Goal: Task Accomplishment & Management: Manage account settings

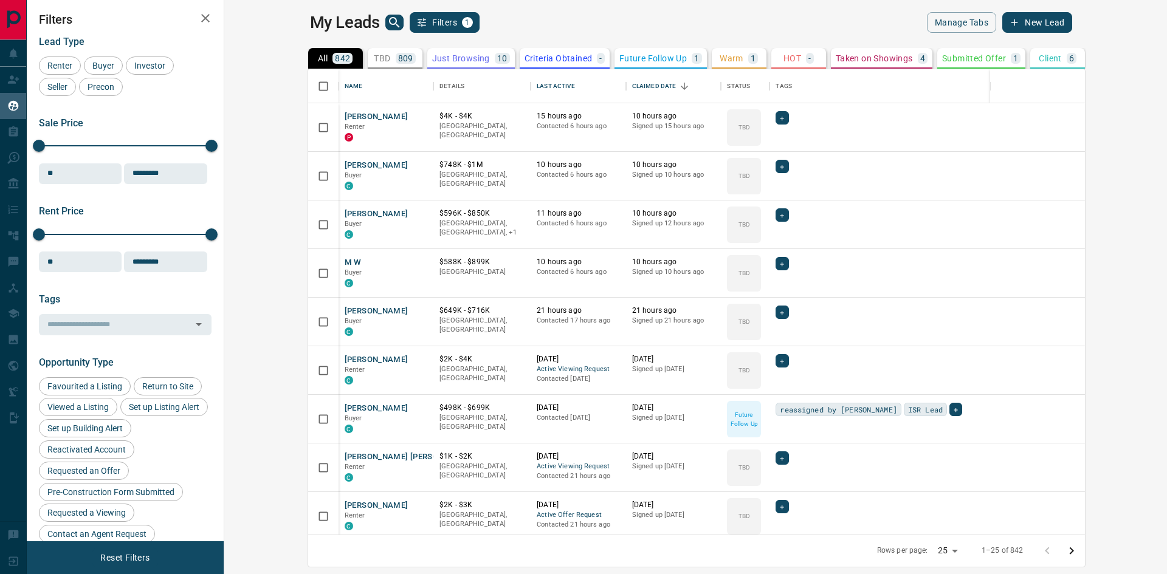
scroll to position [456, 928]
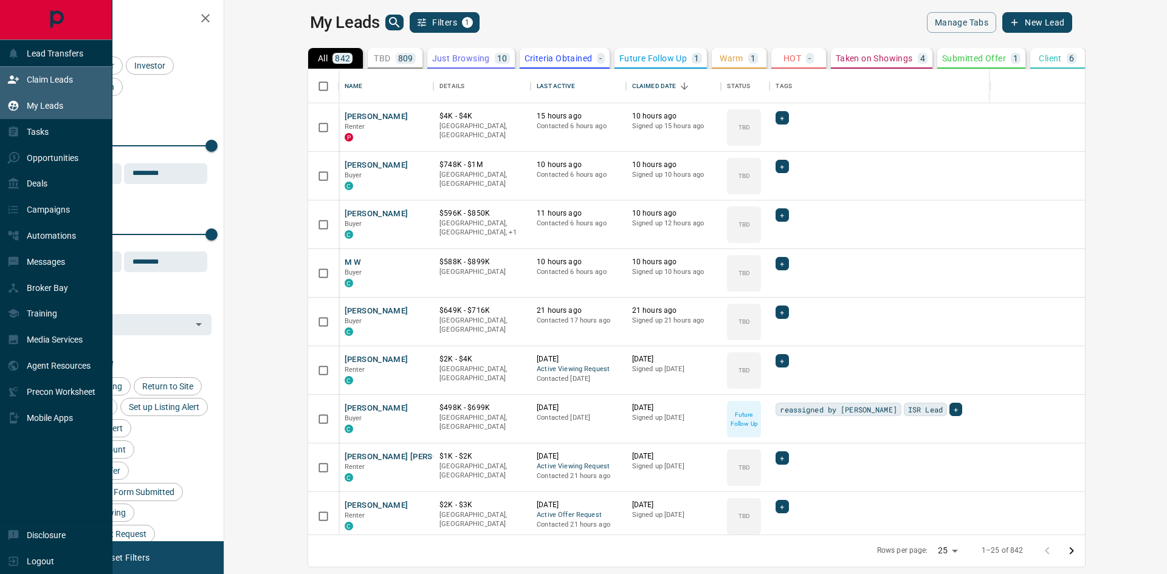
click at [16, 82] on icon at bounding box center [13, 80] width 12 height 12
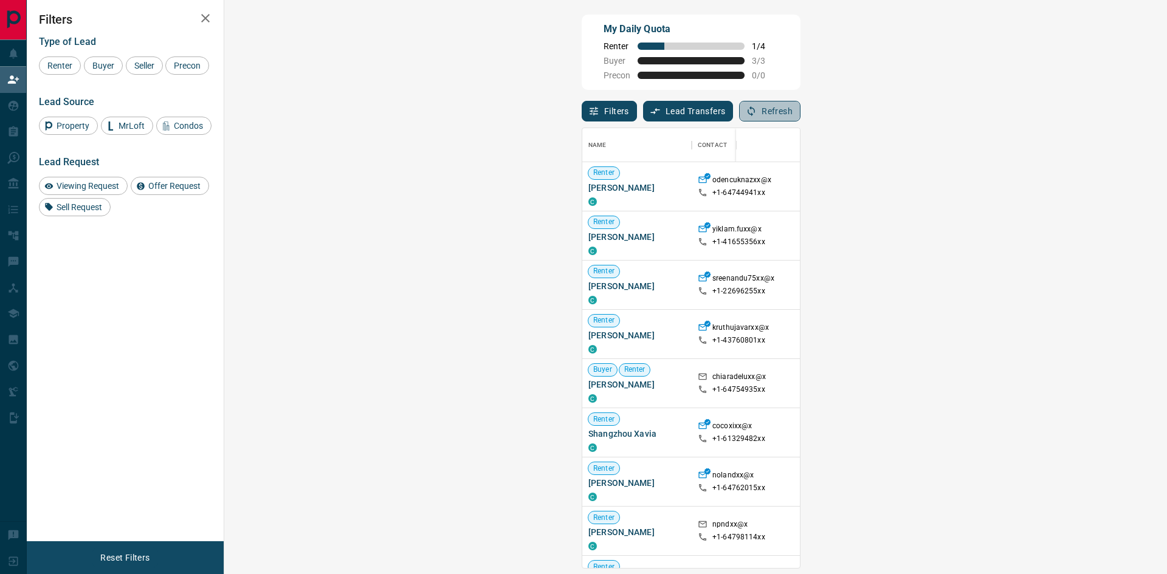
click at [800, 113] on button "Refresh" at bounding box center [769, 111] width 61 height 21
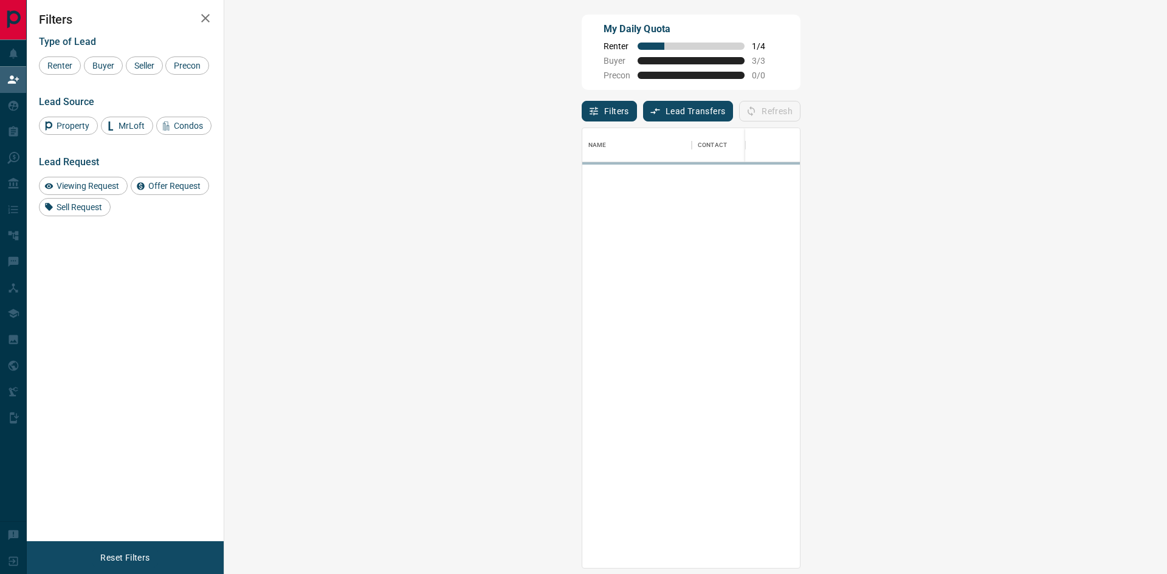
scroll to position [431, 907]
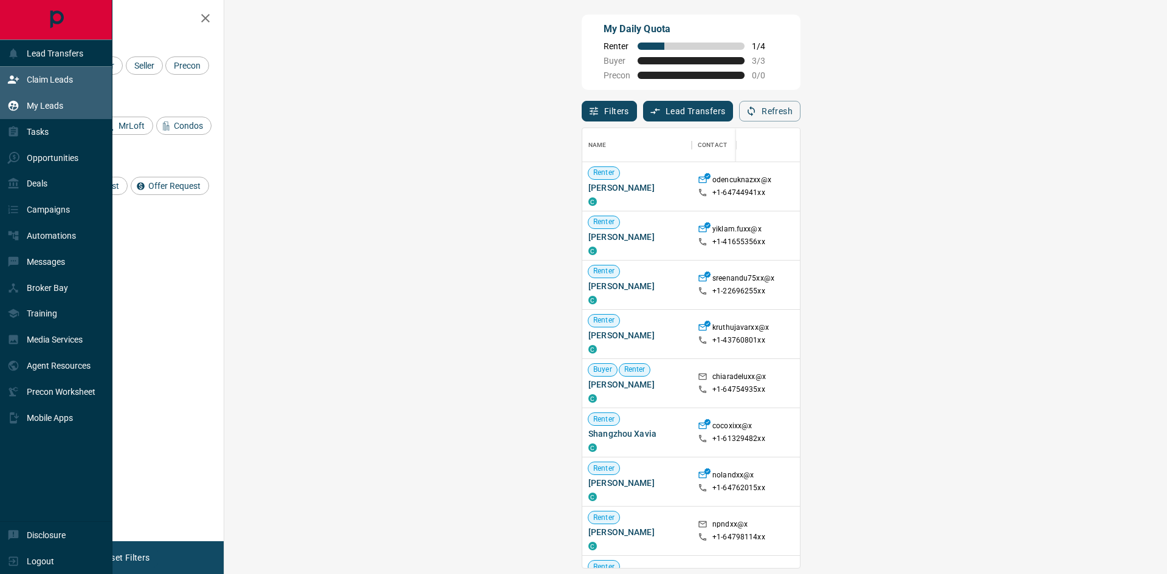
click at [63, 112] on div "My Leads" at bounding box center [35, 106] width 56 height 20
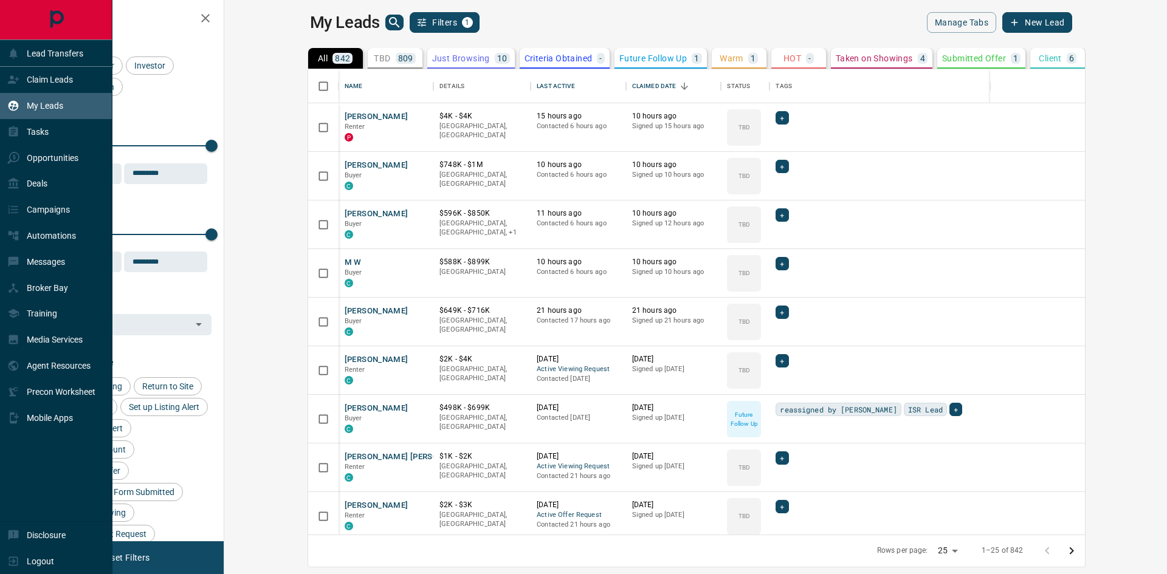
scroll to position [456, 928]
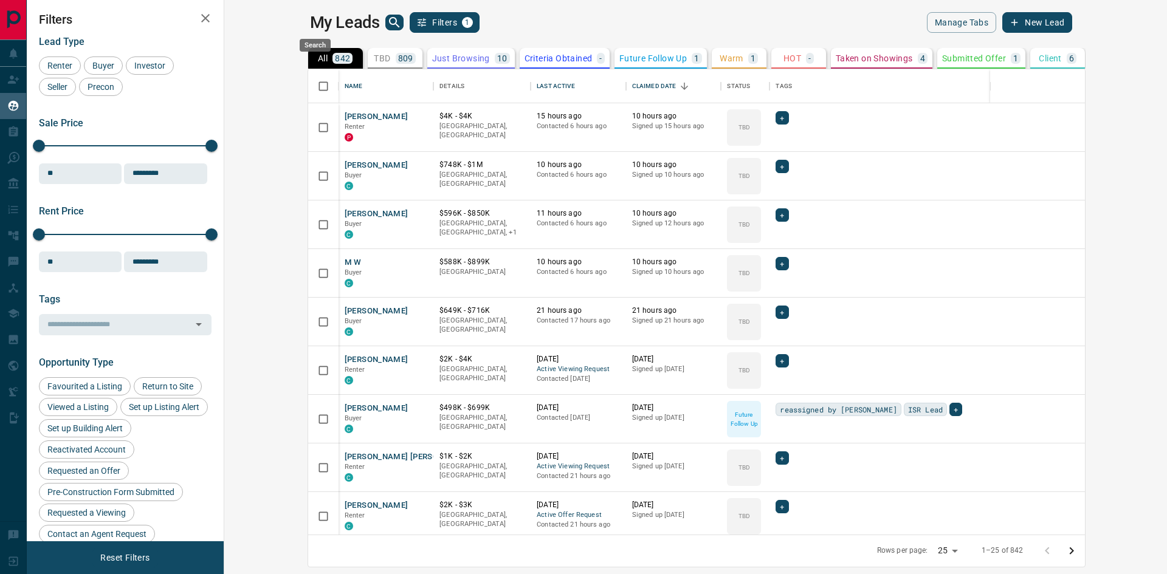
click at [389, 24] on icon "search button" at bounding box center [394, 22] width 10 height 10
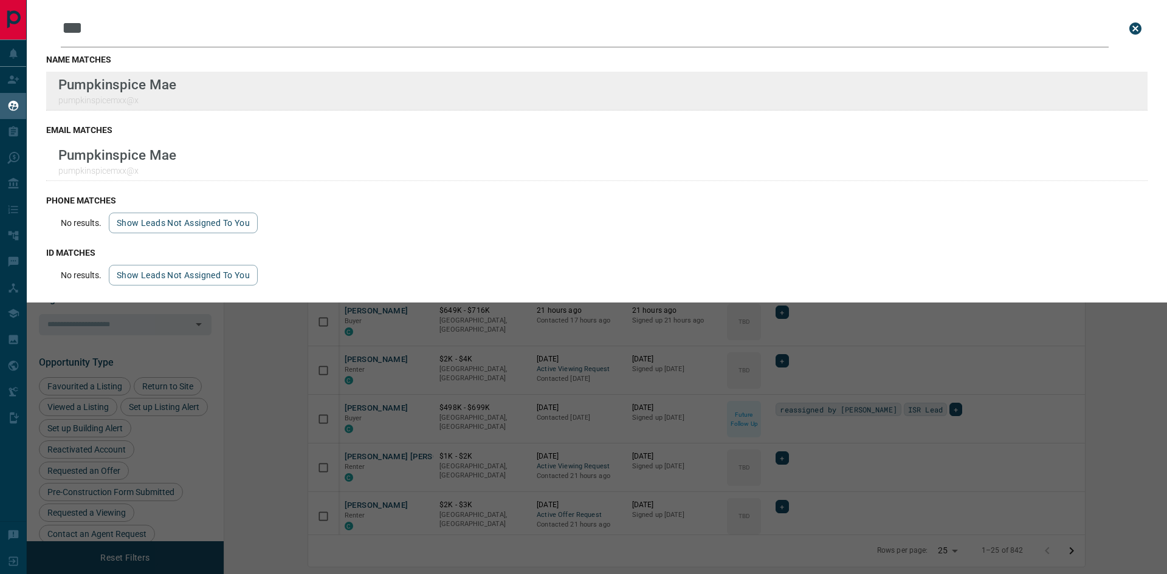
type input "***"
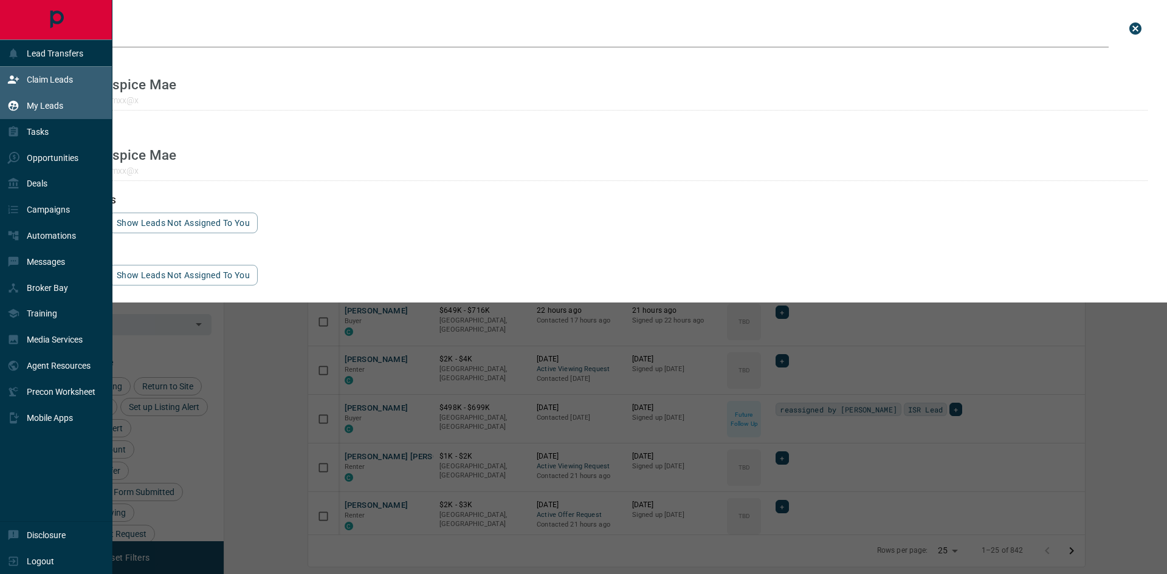
click at [61, 80] on p "Claim Leads" at bounding box center [50, 80] width 46 height 10
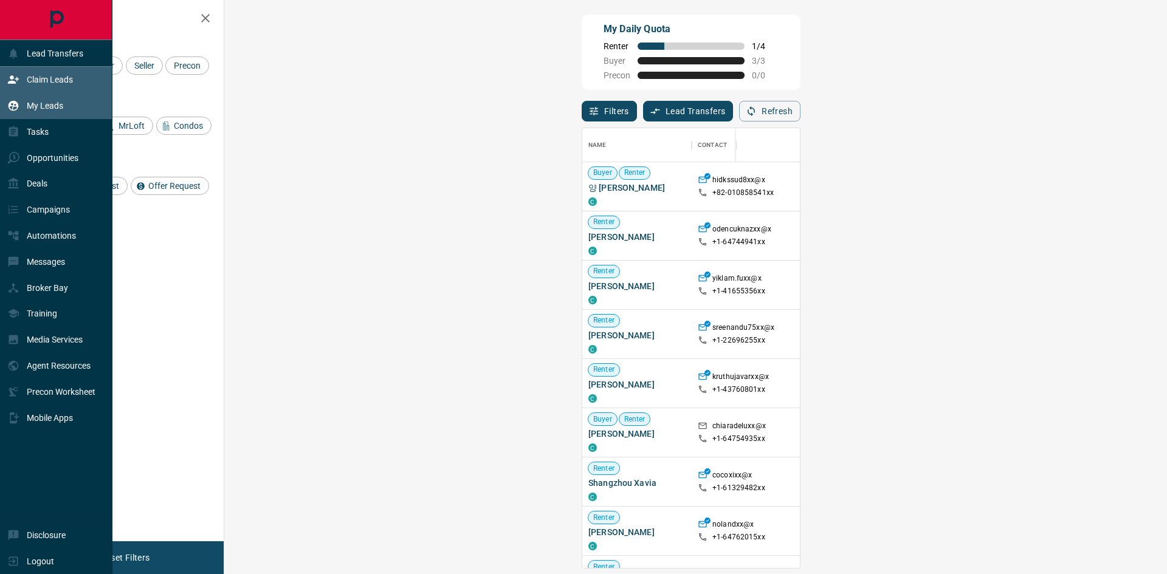
click at [49, 106] on p "My Leads" at bounding box center [45, 106] width 36 height 10
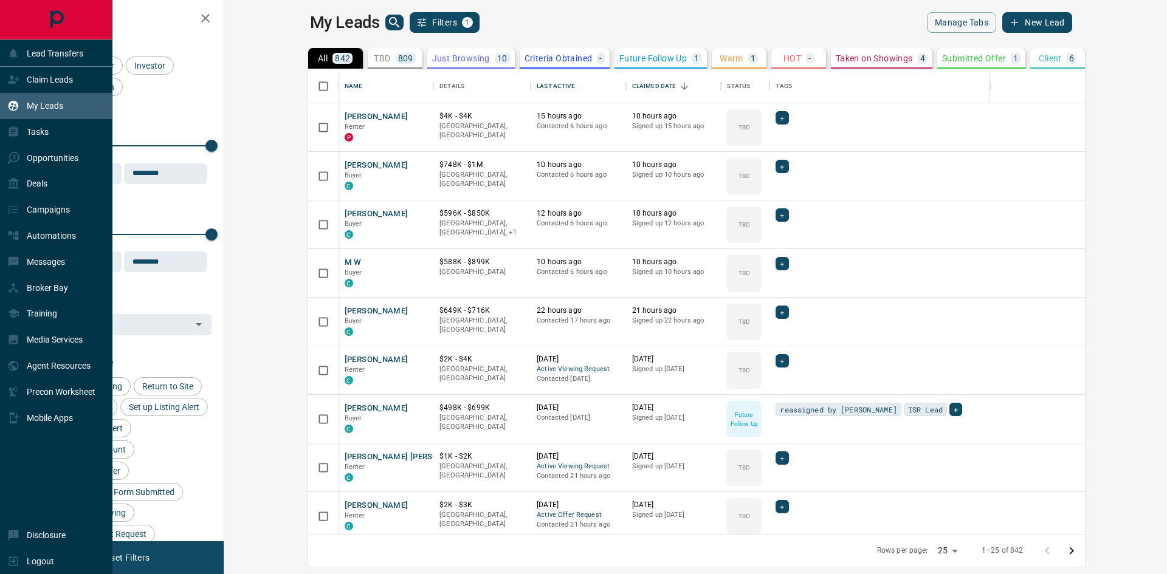
scroll to position [456, 928]
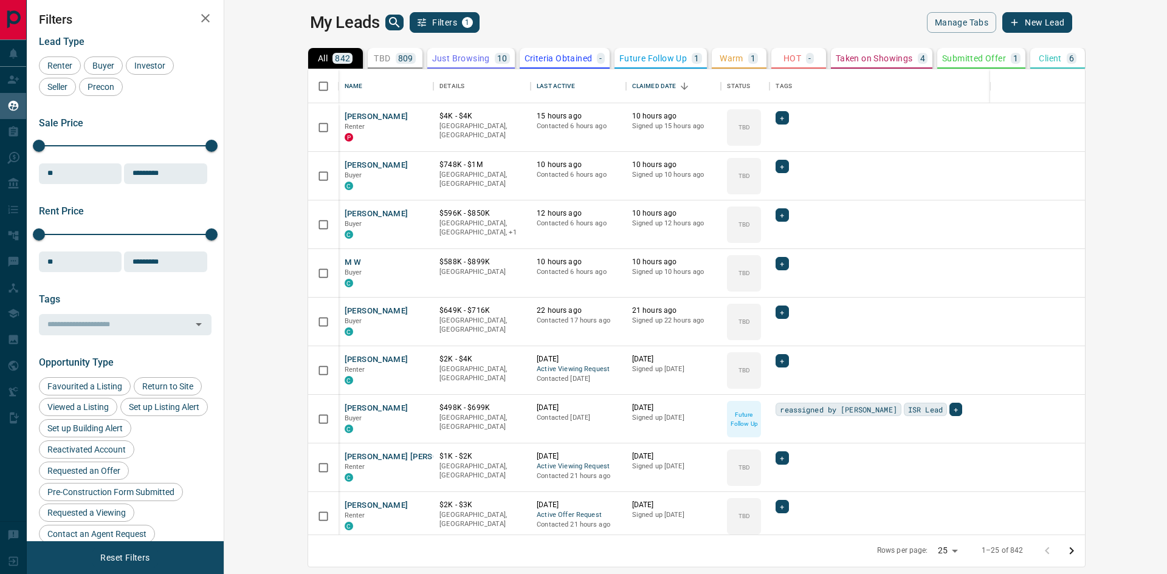
click at [942, 56] on p "Submitted Offer" at bounding box center [974, 58] width 64 height 9
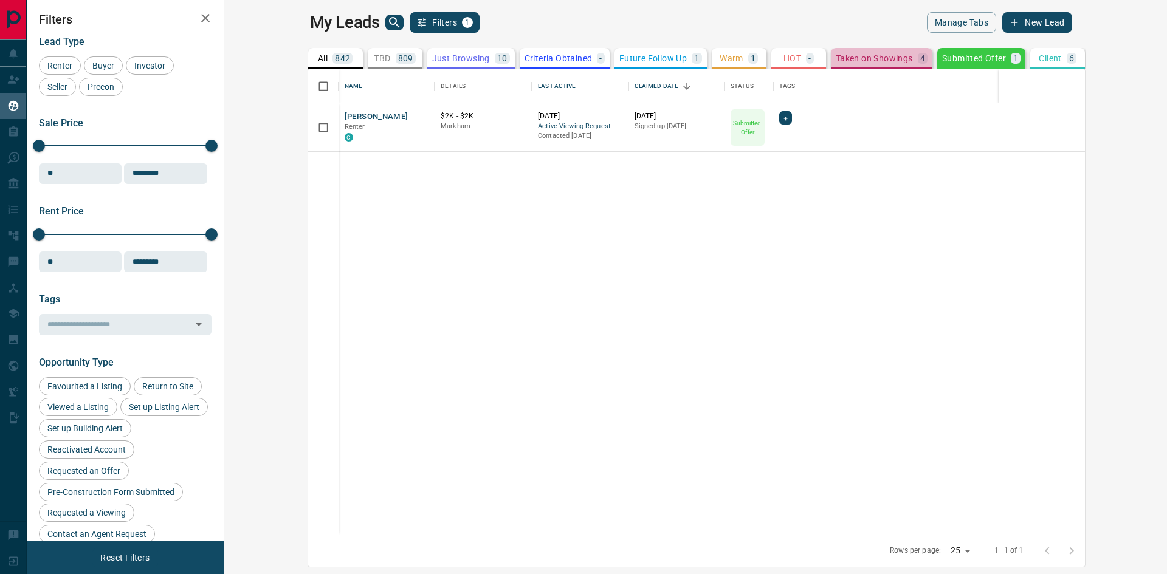
click at [836, 54] on p "Taken on Showings" at bounding box center [874, 58] width 77 height 9
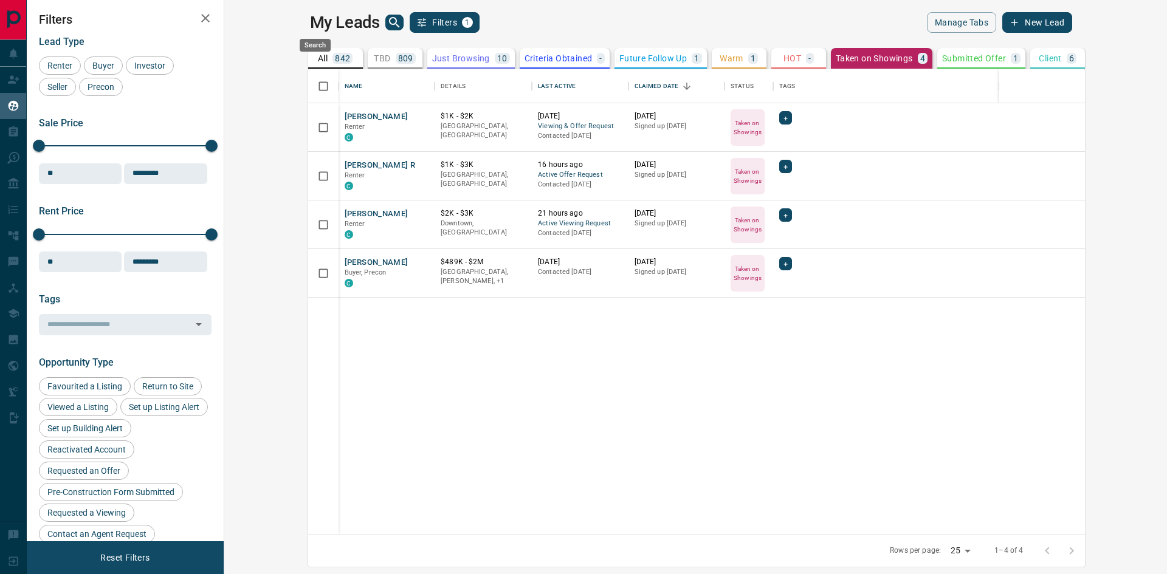
click at [389, 24] on icon "search button" at bounding box center [394, 22] width 10 height 10
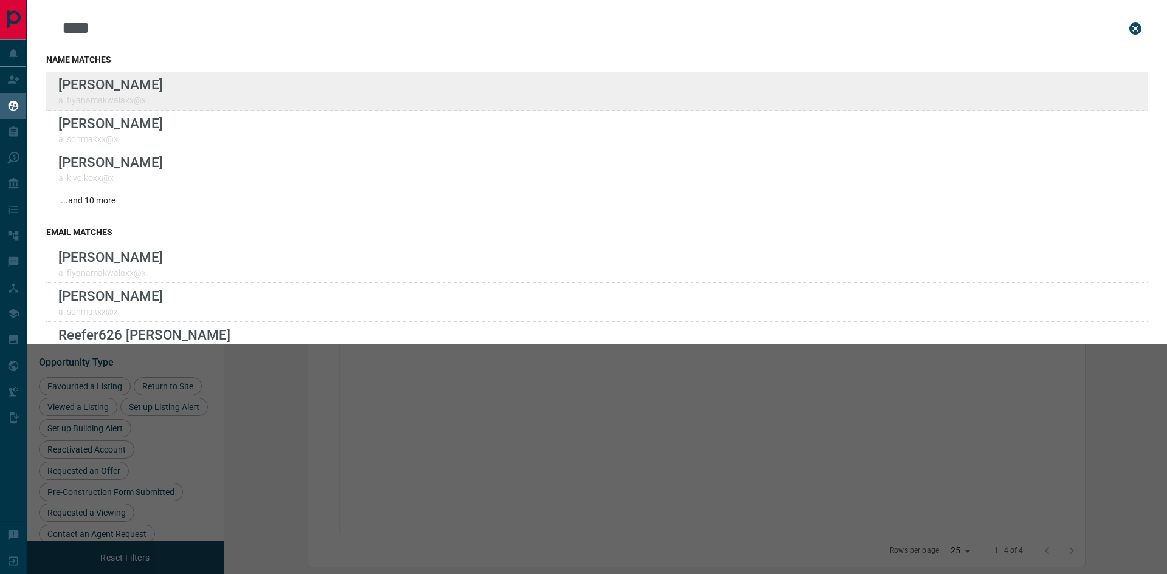
type input "****"
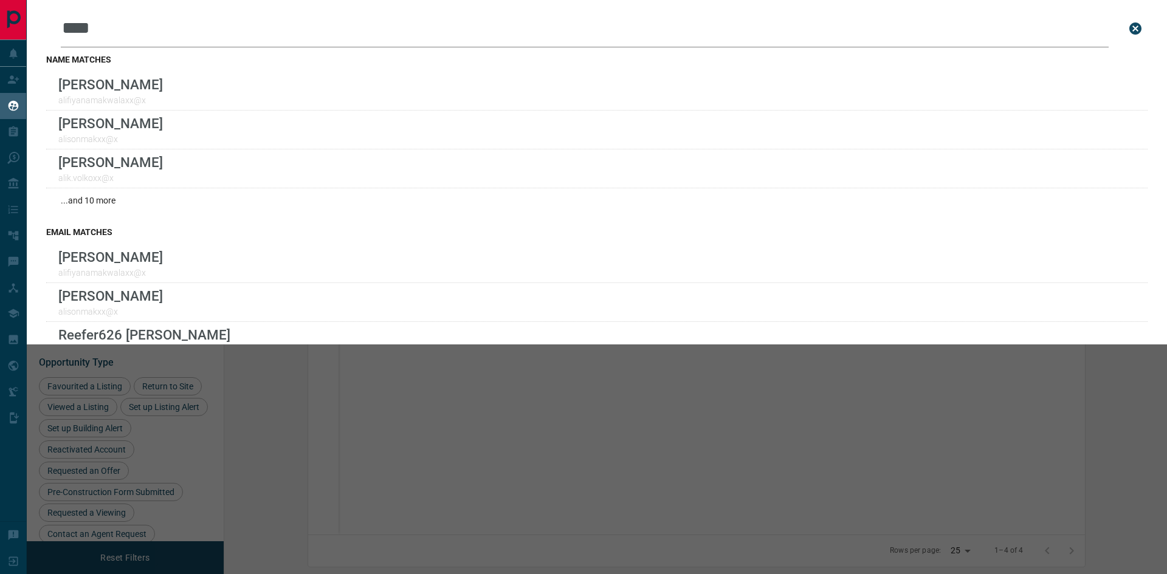
click at [1129, 26] on icon "close search bar" at bounding box center [1135, 28] width 12 height 12
